Goal: Task Accomplishment & Management: Manage account settings

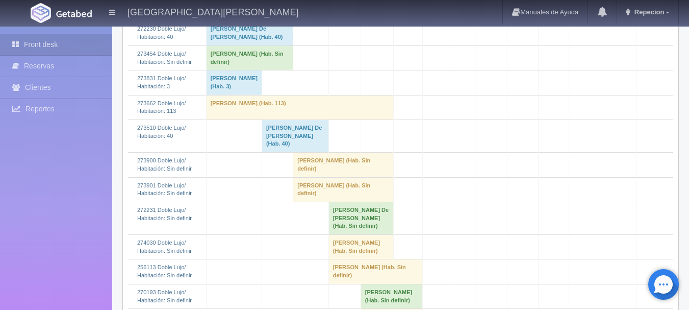
scroll to position [204, 0]
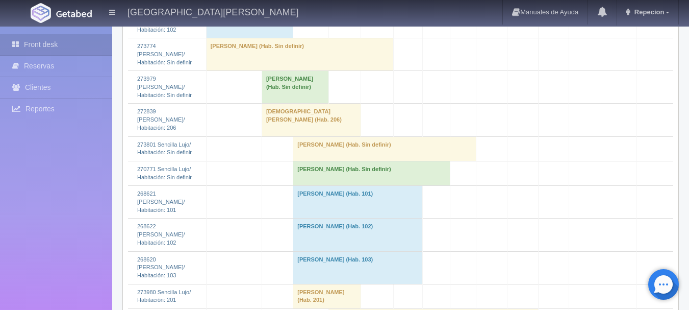
scroll to position [663, 0]
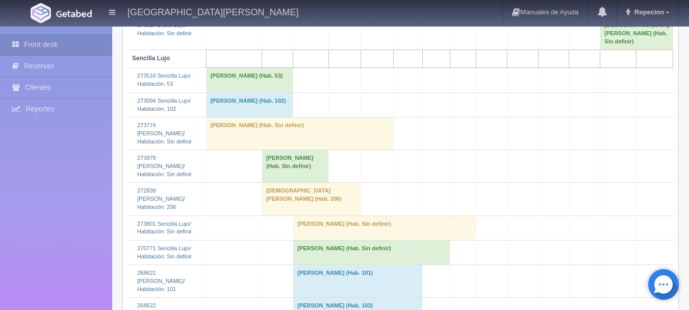
scroll to position [612, 0]
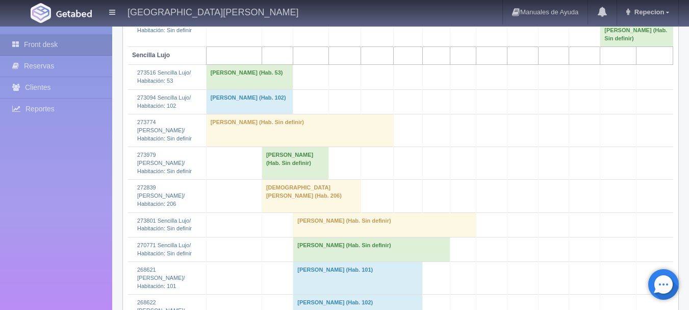
click at [321, 240] on td "[PERSON_NAME] (Hab. Sin definir)" at bounding box center [371, 249] width 157 height 24
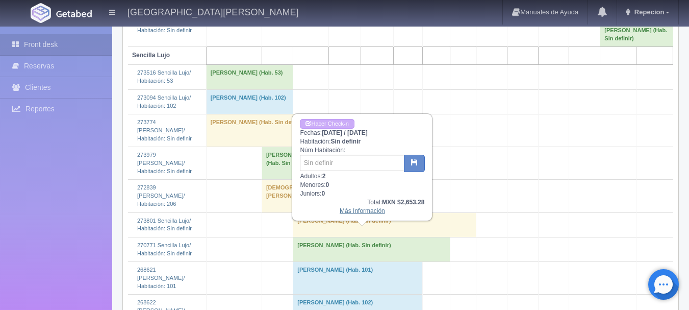
click at [355, 214] on link "Más Información" at bounding box center [362, 210] width 45 height 7
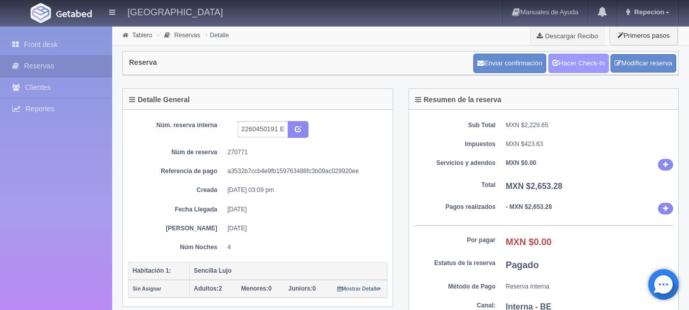
click at [572, 67] on link "Hacer Check-In" at bounding box center [578, 63] width 61 height 19
click at [34, 45] on link "Front desk" at bounding box center [56, 44] width 112 height 21
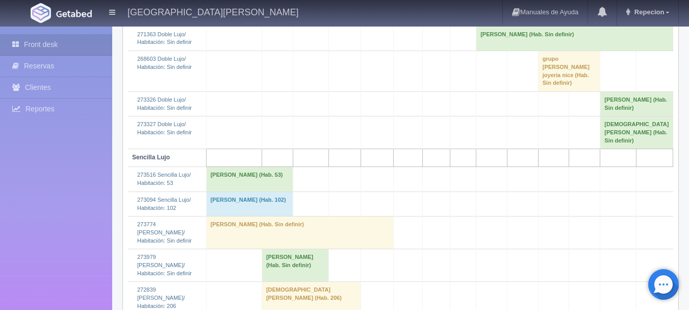
scroll to position [714, 0]
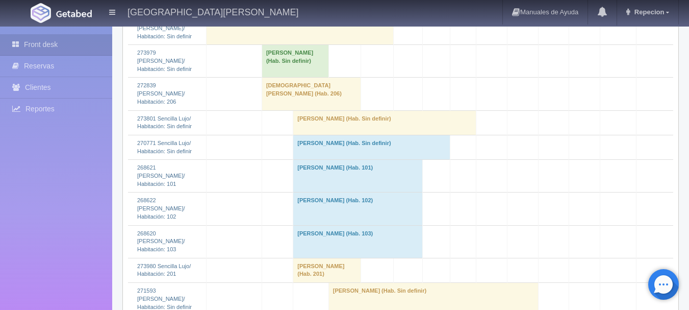
click at [312, 138] on td "Eusebio Pena (Hab. Sin definir)" at bounding box center [371, 147] width 157 height 24
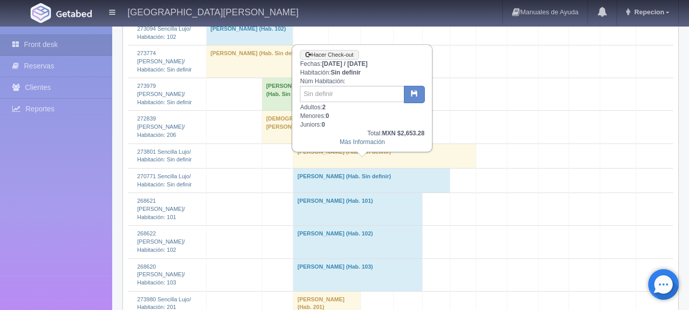
scroll to position [663, 0]
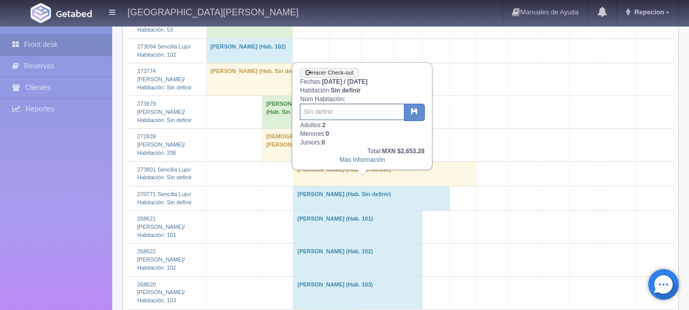
click at [324, 115] on input "text" at bounding box center [352, 112] width 105 height 16
type input "31"
click at [414, 108] on button "button" at bounding box center [414, 112] width 21 height 17
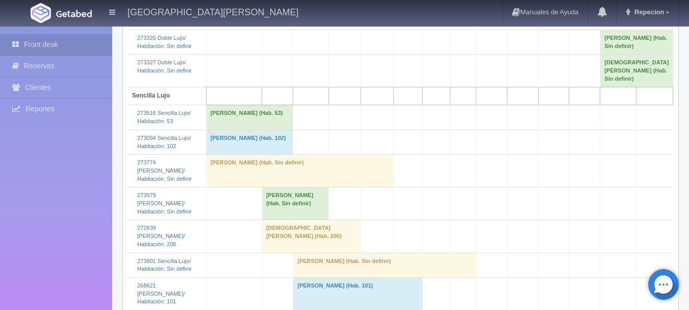
scroll to position [714, 0]
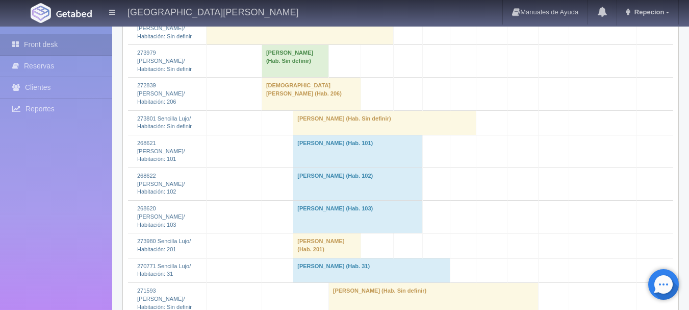
click at [323, 119] on td "Jennifer Clark (Hab. Sin definir)" at bounding box center [384, 122] width 183 height 24
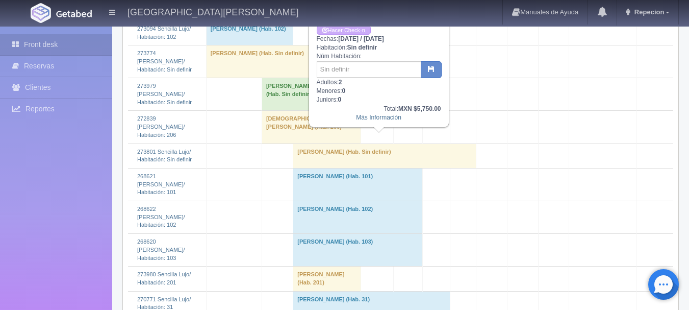
scroll to position [663, 0]
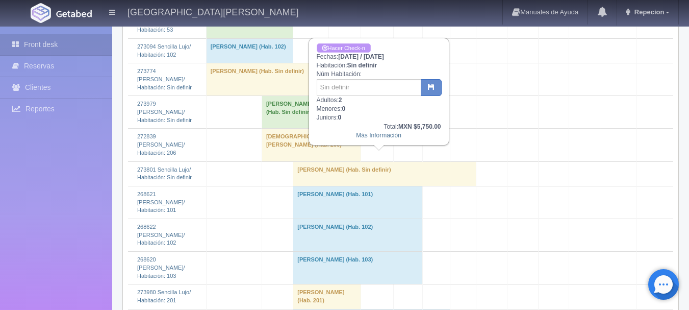
click at [346, 43] on link "Hacer Check-n" at bounding box center [344, 48] width 54 height 10
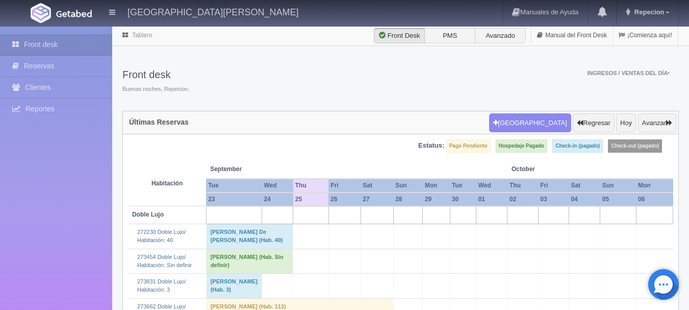
scroll to position [663, 0]
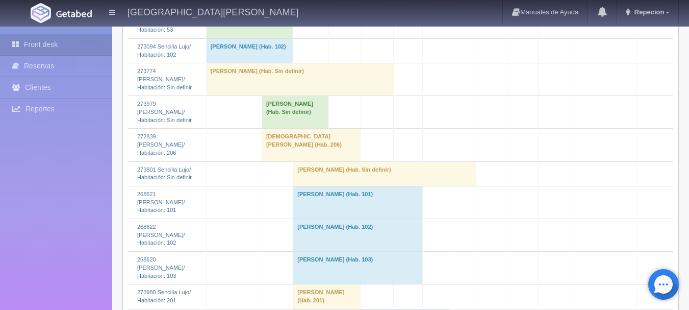
click at [314, 169] on td "Jennifer Clark (Hab. Sin definir)" at bounding box center [384, 173] width 183 height 24
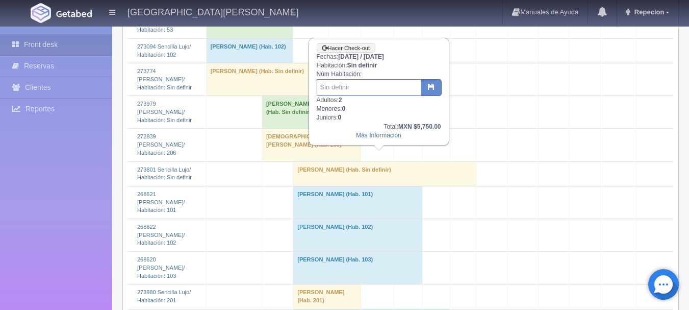
click at [329, 93] on input "text" at bounding box center [369, 87] width 105 height 16
type input "32"
click at [435, 89] on button "button" at bounding box center [431, 87] width 21 height 17
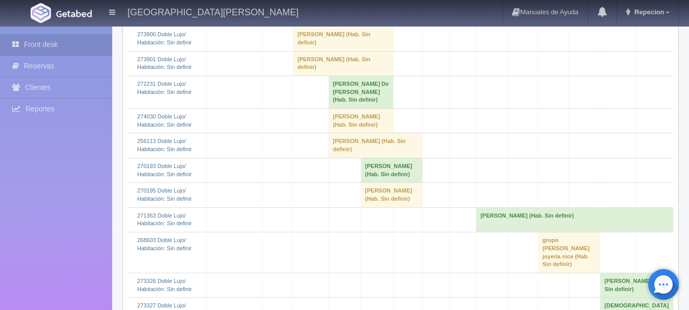
scroll to position [306, 0]
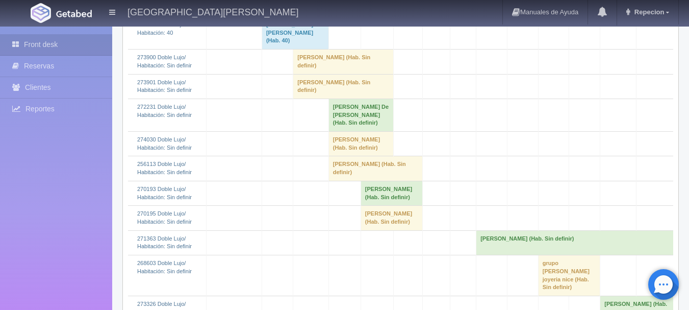
click at [302, 74] on td "[PERSON_NAME] (Hab. Sin definir)" at bounding box center [343, 61] width 100 height 24
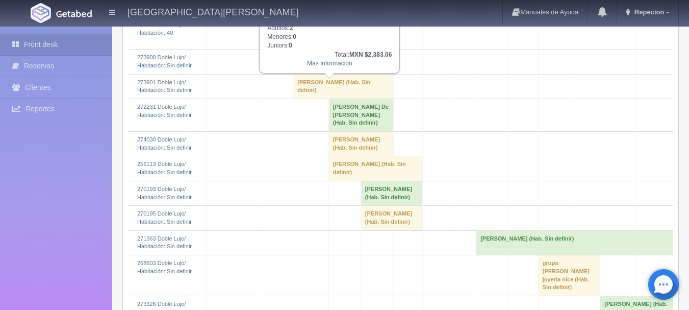
click at [302, 74] on td "[PERSON_NAME] (Hab. Sin definir)" at bounding box center [343, 61] width 100 height 24
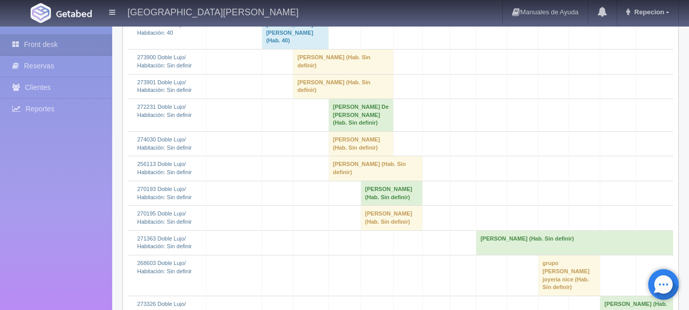
click at [303, 98] on td "[PERSON_NAME] (Hab. Sin definir)" at bounding box center [343, 86] width 100 height 24
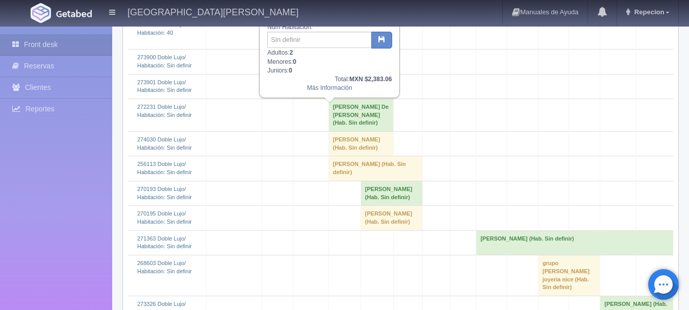
click at [303, 98] on td "[PERSON_NAME] (Hab. Sin definir)" at bounding box center [343, 86] width 100 height 24
click at [313, 98] on td "[PERSON_NAME] (Hab. Sin definir)" at bounding box center [343, 86] width 100 height 24
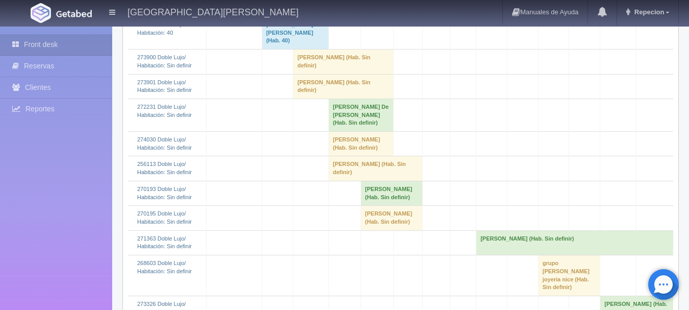
click at [306, 74] on td "[PERSON_NAME] (Hab. Sin definir)" at bounding box center [343, 61] width 100 height 24
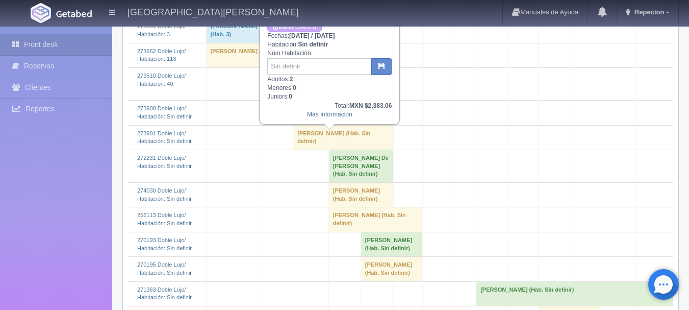
scroll to position [204, 0]
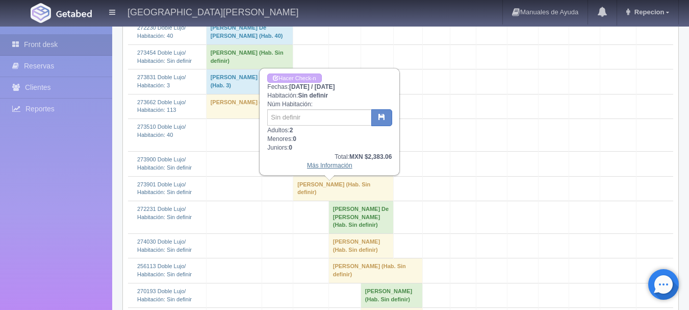
click at [329, 169] on link "Más Información" at bounding box center [329, 165] width 45 height 7
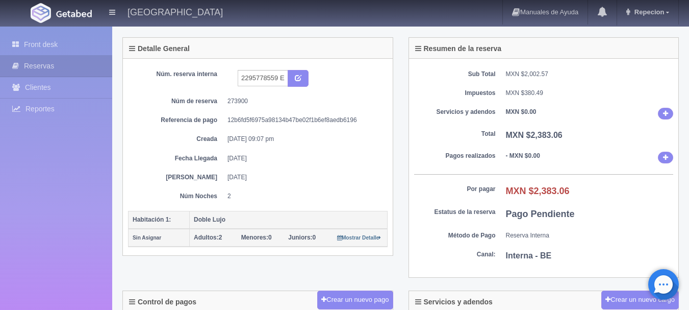
scroll to position [102, 0]
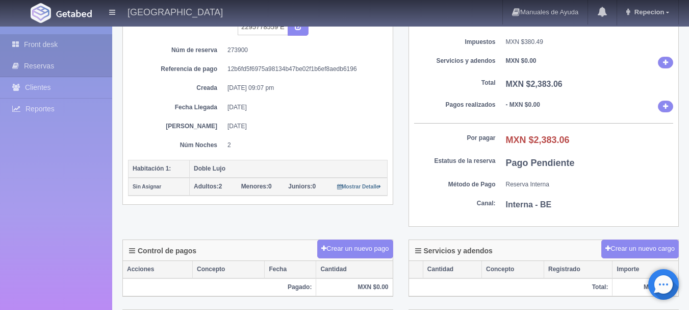
click at [45, 45] on link "Front desk" at bounding box center [56, 44] width 112 height 21
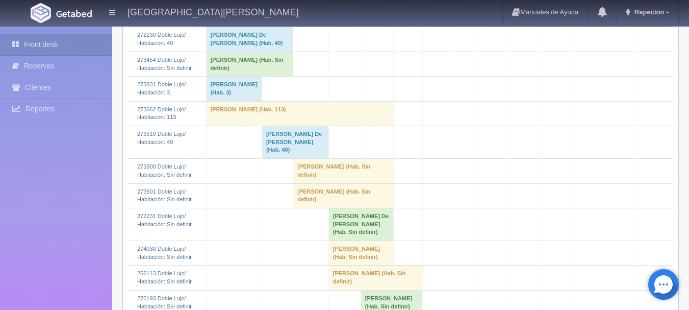
scroll to position [204, 0]
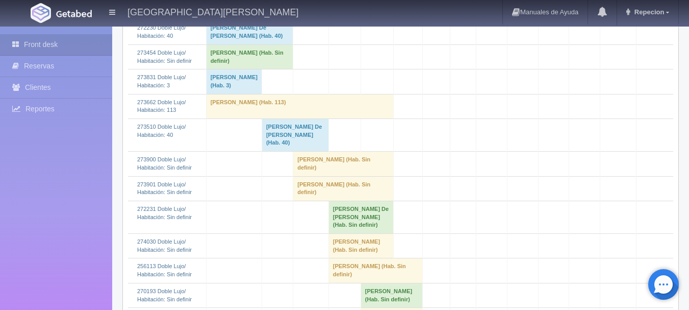
click at [310, 200] on td "Francisco Javier Mejía (Hab. Sin definir)" at bounding box center [343, 188] width 100 height 24
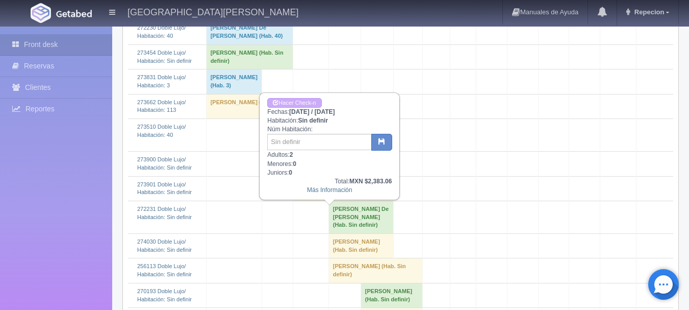
click at [310, 200] on td "Francisco Javier Mejía (Hab. Sin definir)" at bounding box center [343, 188] width 100 height 24
click at [293, 200] on td "Francisco Javier Mejía (Hab. Sin definir)" at bounding box center [343, 188] width 100 height 24
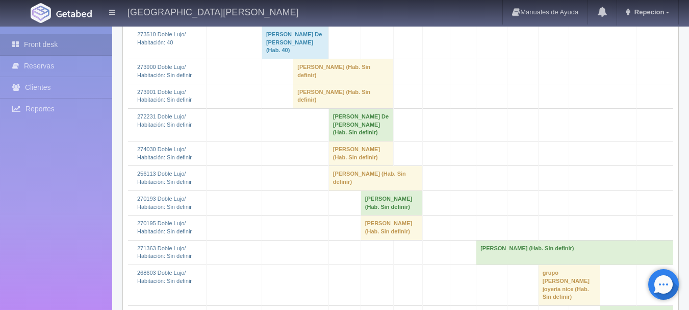
scroll to position [306, 0]
